Goal: Obtain resource: Download file/media

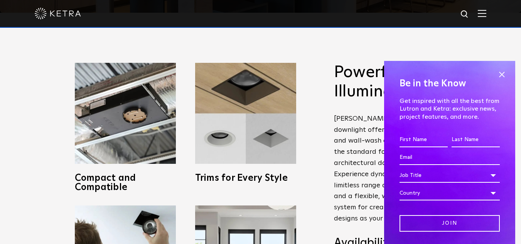
scroll to position [270, 0]
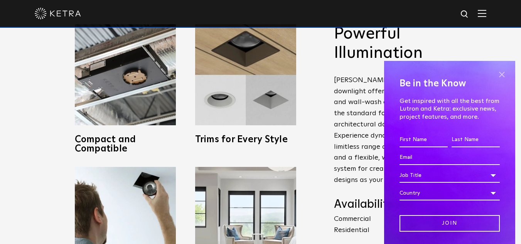
click at [496, 75] on span at bounding box center [502, 75] width 12 height 12
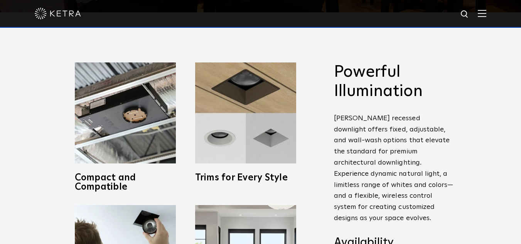
scroll to position [232, 0]
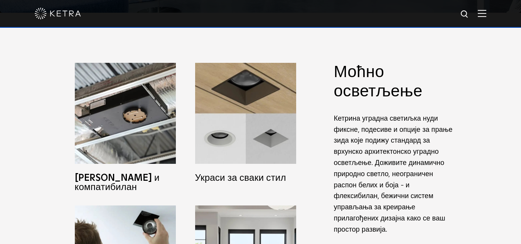
click at [13, 124] on div "Моћно осветљење Кетрина уградна светиљка нуди фиксне, подесиве и опције за прањ…" at bounding box center [260, 199] width 521 height 372
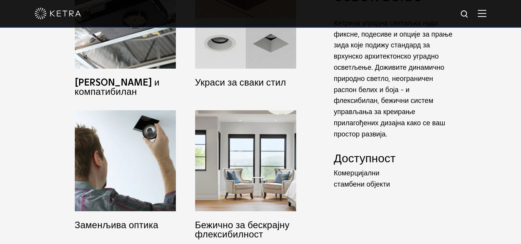
scroll to position [270, 0]
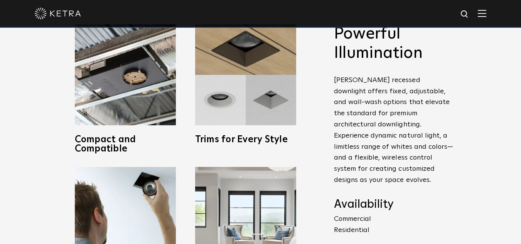
click at [0, 123] on div "Powerful Illumination Ketra’s recessed downlight offers fixed, adjustable, and …" at bounding box center [260, 160] width 521 height 372
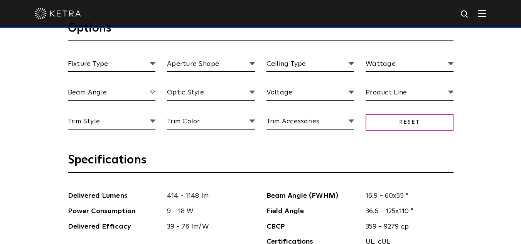
scroll to position [695, 0]
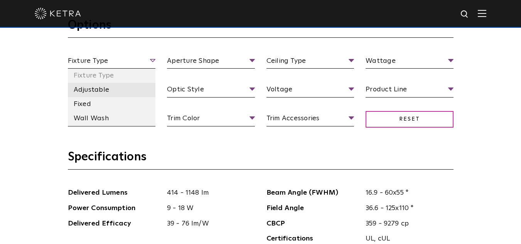
click at [97, 94] on li "Adjustable" at bounding box center [112, 90] width 88 height 14
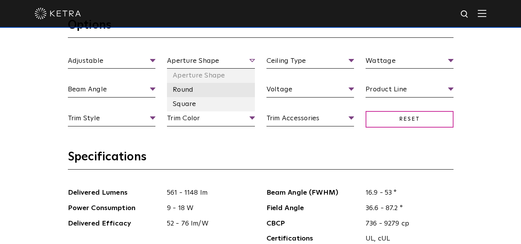
click at [190, 91] on li "Round" at bounding box center [211, 90] width 88 height 14
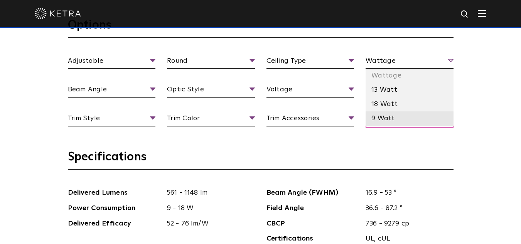
click at [387, 117] on li "9 Watt" at bounding box center [410, 119] width 88 height 14
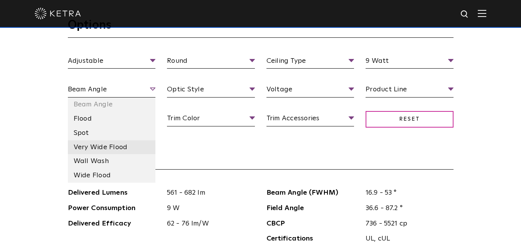
click at [96, 145] on li "Very Wide Flood" at bounding box center [112, 147] width 88 height 14
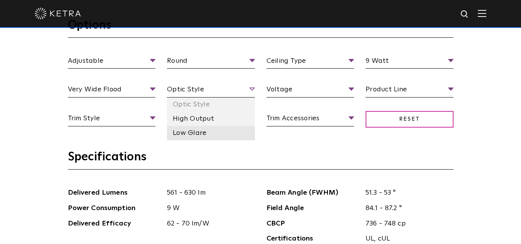
click at [191, 134] on li "Low Glare" at bounding box center [211, 133] width 88 height 14
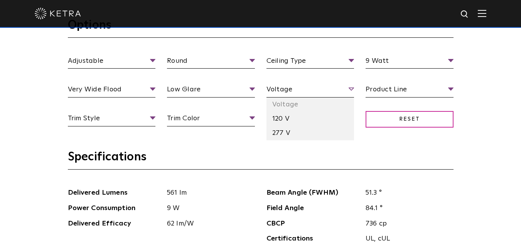
click at [316, 91] on span "Voltage" at bounding box center [311, 91] width 88 height 14
click at [284, 122] on li "120 V" at bounding box center [311, 119] width 88 height 14
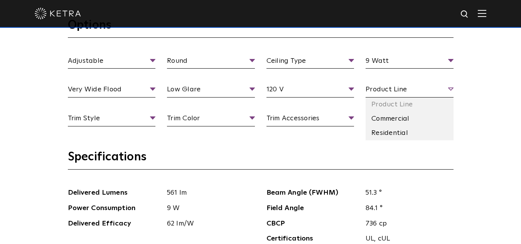
click at [392, 95] on span "Product Line" at bounding box center [410, 91] width 88 height 14
click at [392, 130] on li "Residential" at bounding box center [410, 133] width 88 height 14
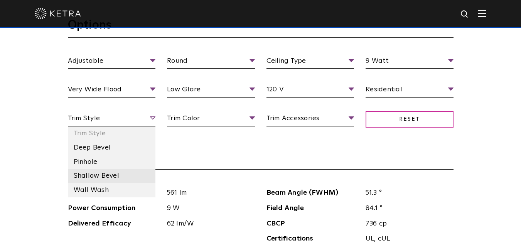
click at [106, 179] on li "Shallow Bevel" at bounding box center [112, 176] width 88 height 14
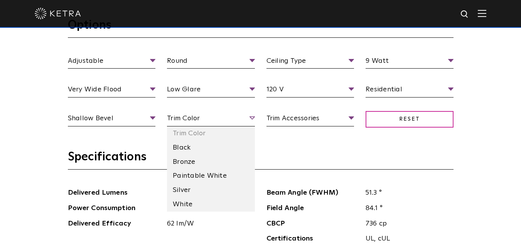
click at [219, 117] on span "Trim Color" at bounding box center [211, 120] width 88 height 14
click at [192, 151] on li "Black" at bounding box center [211, 148] width 88 height 14
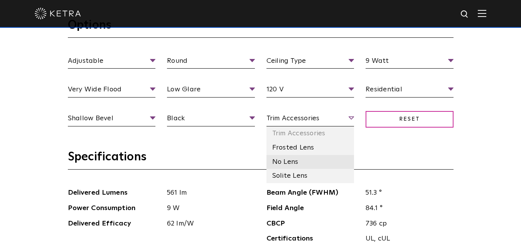
click at [301, 158] on li "No Lens" at bounding box center [311, 162] width 88 height 14
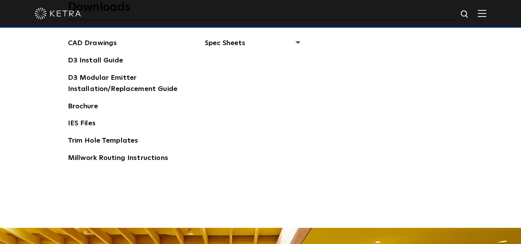
scroll to position [1158, 0]
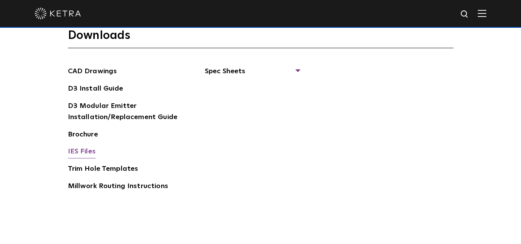
click at [87, 151] on link "IES Files" at bounding box center [82, 152] width 28 height 12
click at [284, 73] on span "Spec Sheets" at bounding box center [252, 74] width 95 height 17
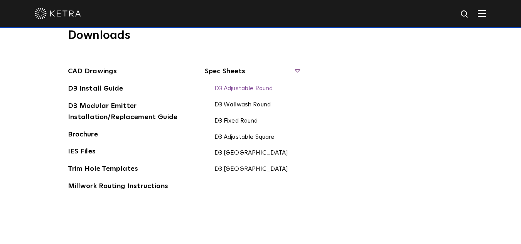
click at [242, 90] on link "D3 Adjustable Round" at bounding box center [244, 89] width 59 height 8
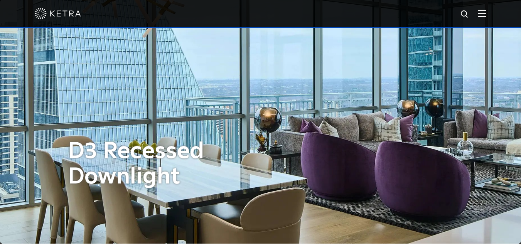
scroll to position [0, 0]
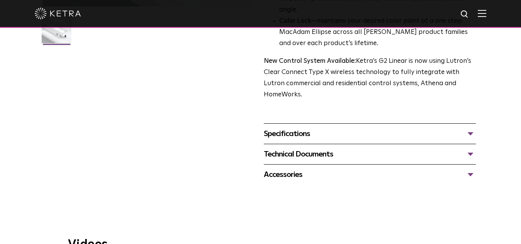
scroll to position [270, 0]
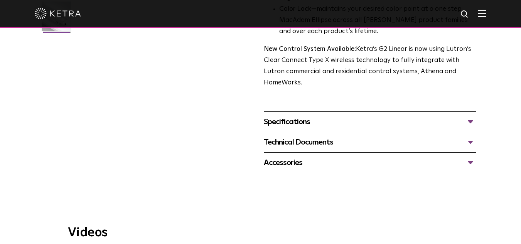
click at [463, 136] on div "Technical Documents" at bounding box center [370, 142] width 213 height 12
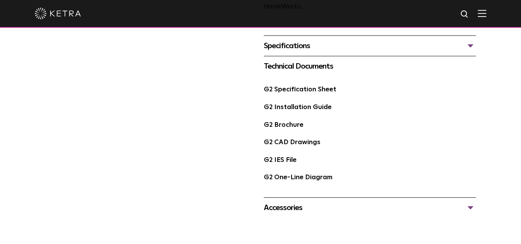
scroll to position [347, 0]
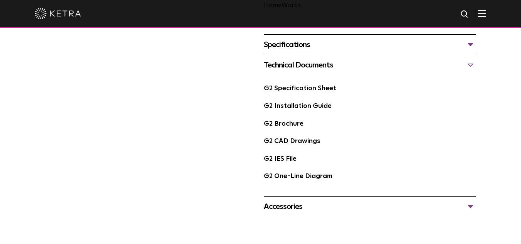
click at [365, 201] on div "Accessories" at bounding box center [370, 207] width 213 height 12
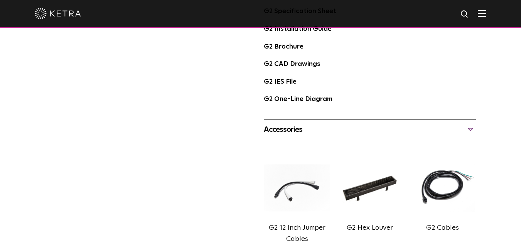
click at [426, 123] on div "Accessories" at bounding box center [370, 129] width 213 height 12
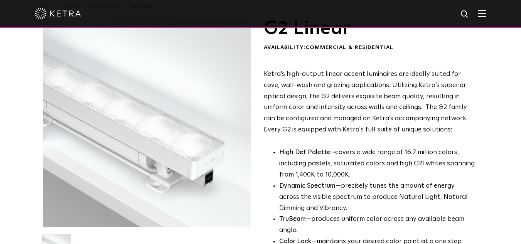
scroll to position [0, 0]
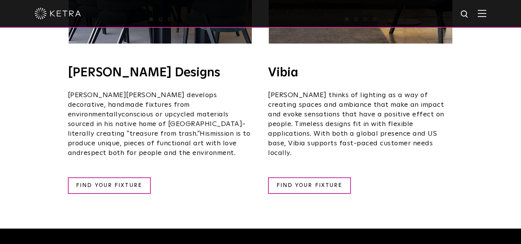
scroll to position [1389, 0]
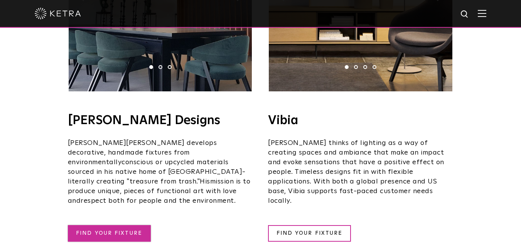
click at [120, 225] on link "FIND YOUR FIXTURE" at bounding box center [109, 233] width 83 height 17
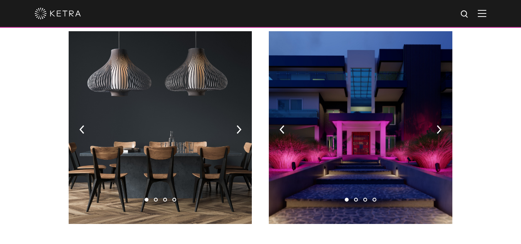
scroll to position [77, 0]
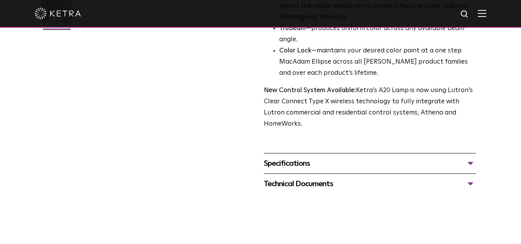
scroll to position [309, 0]
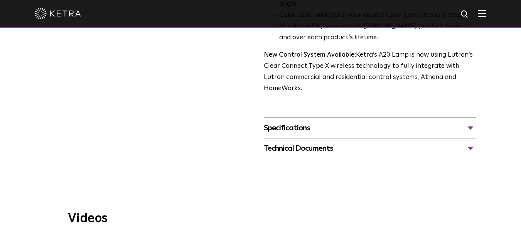
click at [323, 122] on div "Specifications" at bounding box center [370, 128] width 213 height 12
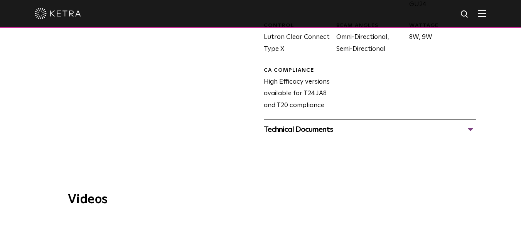
scroll to position [540, 0]
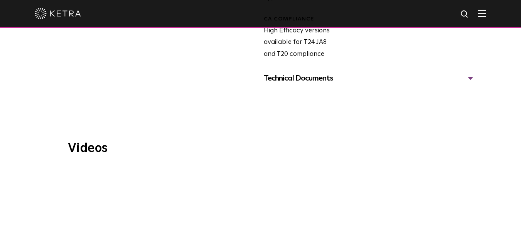
click at [313, 72] on div "Technical Documents" at bounding box center [370, 78] width 213 height 12
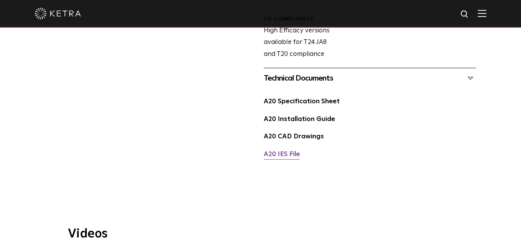
click at [286, 151] on link "A20 IES File" at bounding box center [282, 154] width 36 height 7
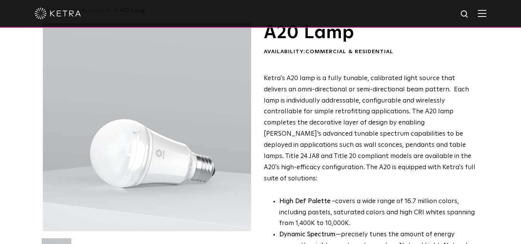
scroll to position [0, 0]
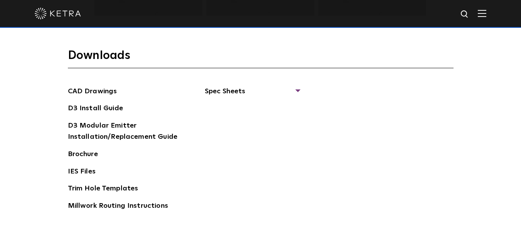
scroll to position [1158, 0]
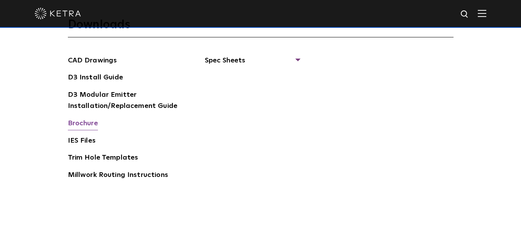
click at [81, 122] on link "Brochure" at bounding box center [83, 124] width 30 height 12
